Goal: Find specific page/section: Find specific page/section

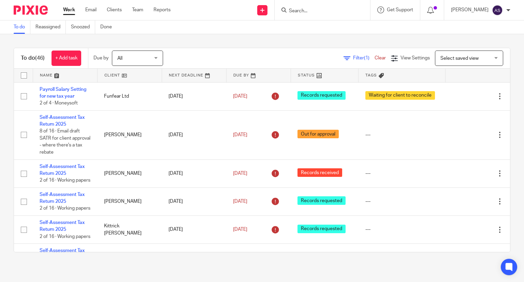
click at [302, 10] on input "Search" at bounding box center [318, 11] width 61 height 6
type input "drs"
click at [326, 30] on link at bounding box center [329, 27] width 85 height 10
click at [304, 11] on input "Search" at bounding box center [318, 11] width 61 height 6
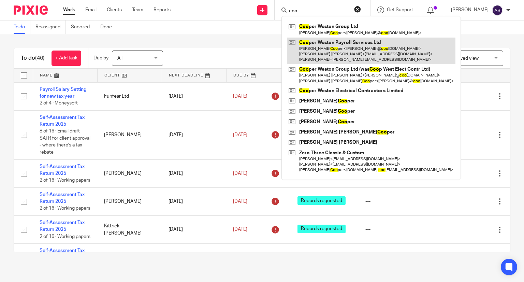
type input "coo"
click at [333, 47] on link at bounding box center [371, 51] width 169 height 27
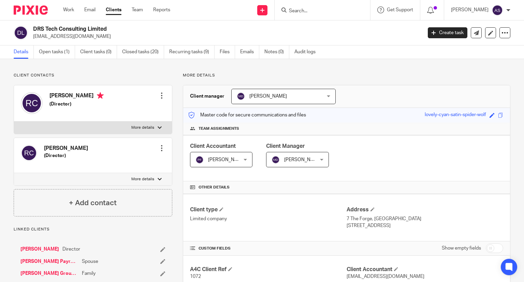
click at [309, 10] on input "Search" at bounding box center [318, 11] width 61 height 6
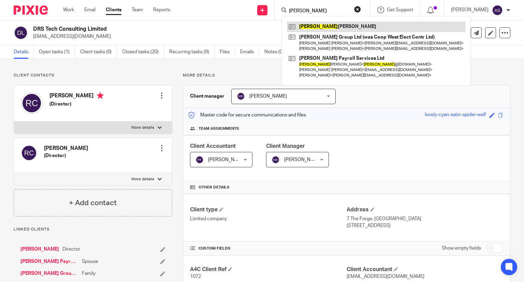
type input "karen"
click at [326, 24] on link at bounding box center [376, 27] width 179 height 10
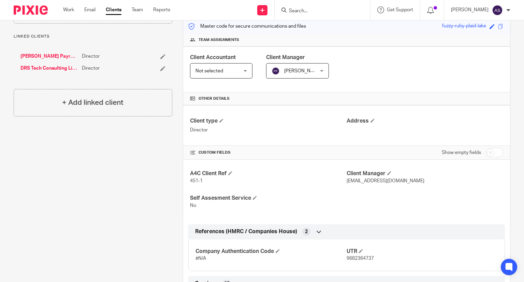
scroll to position [34, 0]
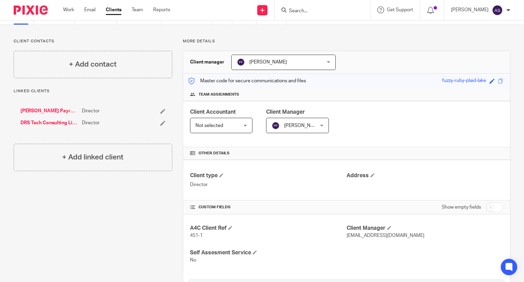
click at [58, 122] on link "DRS Tech Consulting Limited" at bounding box center [49, 122] width 58 height 7
click at [34, 112] on link "[PERSON_NAME] Payroll Services Ltd" at bounding box center [49, 111] width 58 height 7
click at [45, 123] on link "DRS Tech Consulting Limited" at bounding box center [49, 122] width 58 height 7
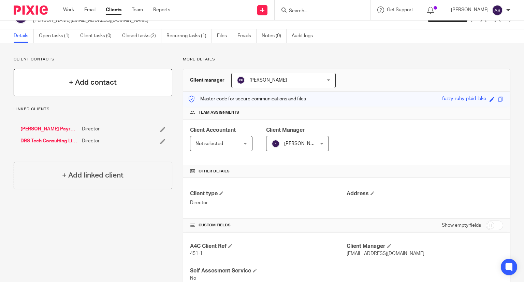
scroll to position [0, 0]
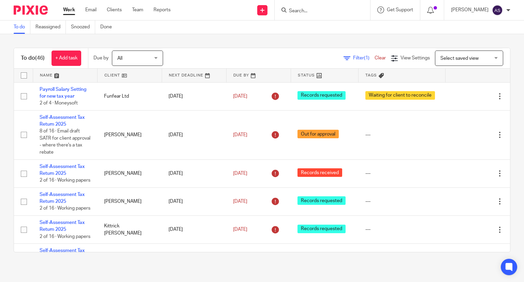
click at [307, 13] on input "Search" at bounding box center [318, 11] width 61 height 6
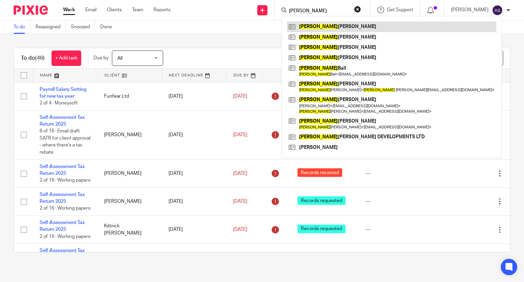
type input "robert"
click at [325, 29] on link at bounding box center [392, 27] width 210 height 10
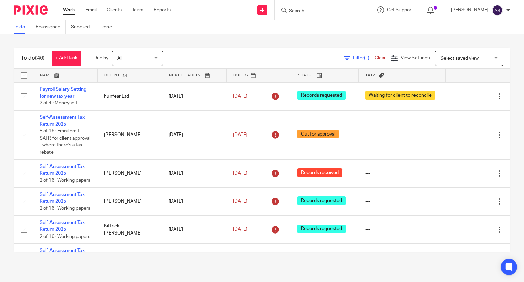
click at [303, 12] on input "Search" at bounding box center [318, 11] width 61 height 6
click at [296, 6] on form at bounding box center [324, 10] width 73 height 9
click at [301, 10] on input "Search" at bounding box center [318, 11] width 61 height 6
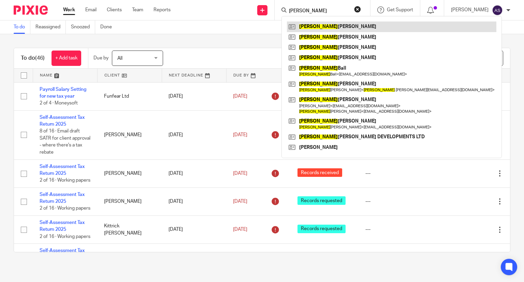
type input "[PERSON_NAME]"
click at [332, 23] on link at bounding box center [392, 27] width 210 height 10
